Goal: Register for event/course

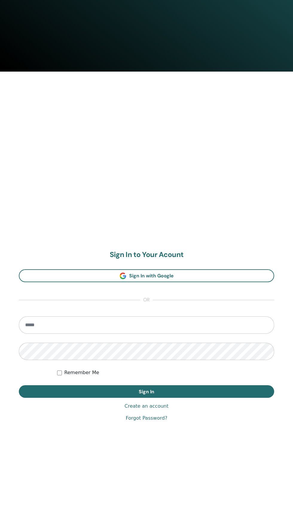
scroll to position [483, 0]
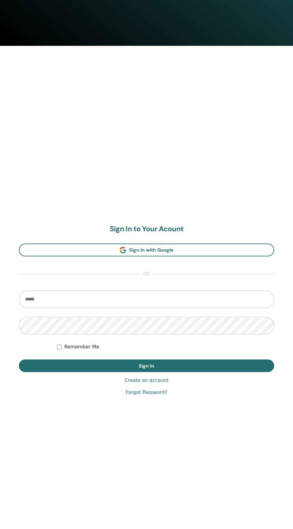
click at [247, 299] on input "email" at bounding box center [147, 298] width 256 height 17
type input "**********"
click at [19, 359] on button "Sign In" at bounding box center [147, 365] width 256 height 13
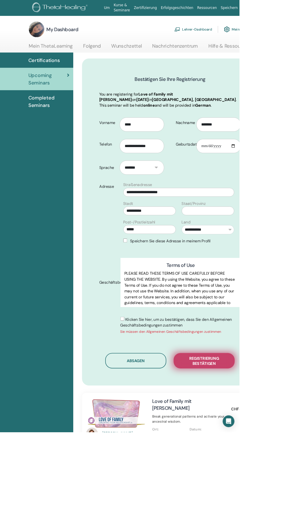
click at [272, 446] on span "Registrierung bestätigen" at bounding box center [250, 441] width 60 height 13
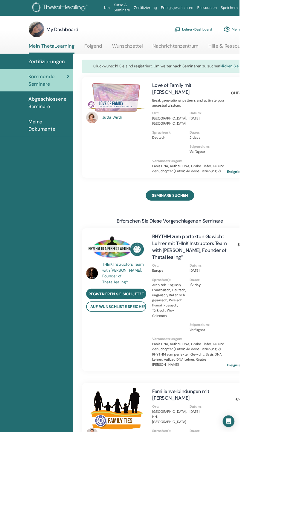
click at [135, 10] on link "Um" at bounding box center [131, 9] width 12 height 11
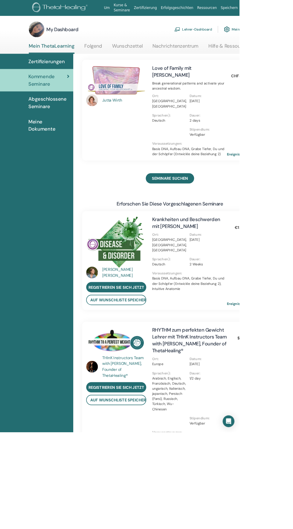
click at [178, 11] on link "Zertifizierung" at bounding box center [178, 9] width 33 height 11
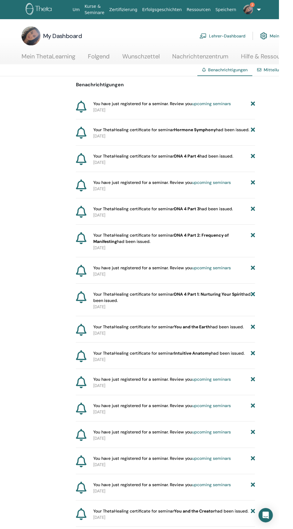
click at [236, 36] on link "Lehrer-Dashboard" at bounding box center [237, 35] width 46 height 13
